Goal: Task Accomplishment & Management: Complete application form

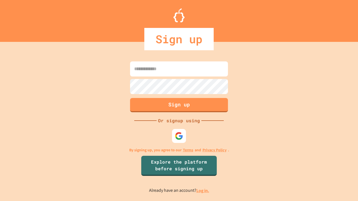
click at [203, 191] on link "Log in." at bounding box center [202, 191] width 13 height 6
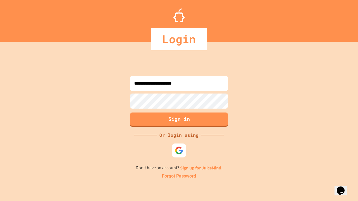
type input "**********"
